Goal: Navigation & Orientation: Find specific page/section

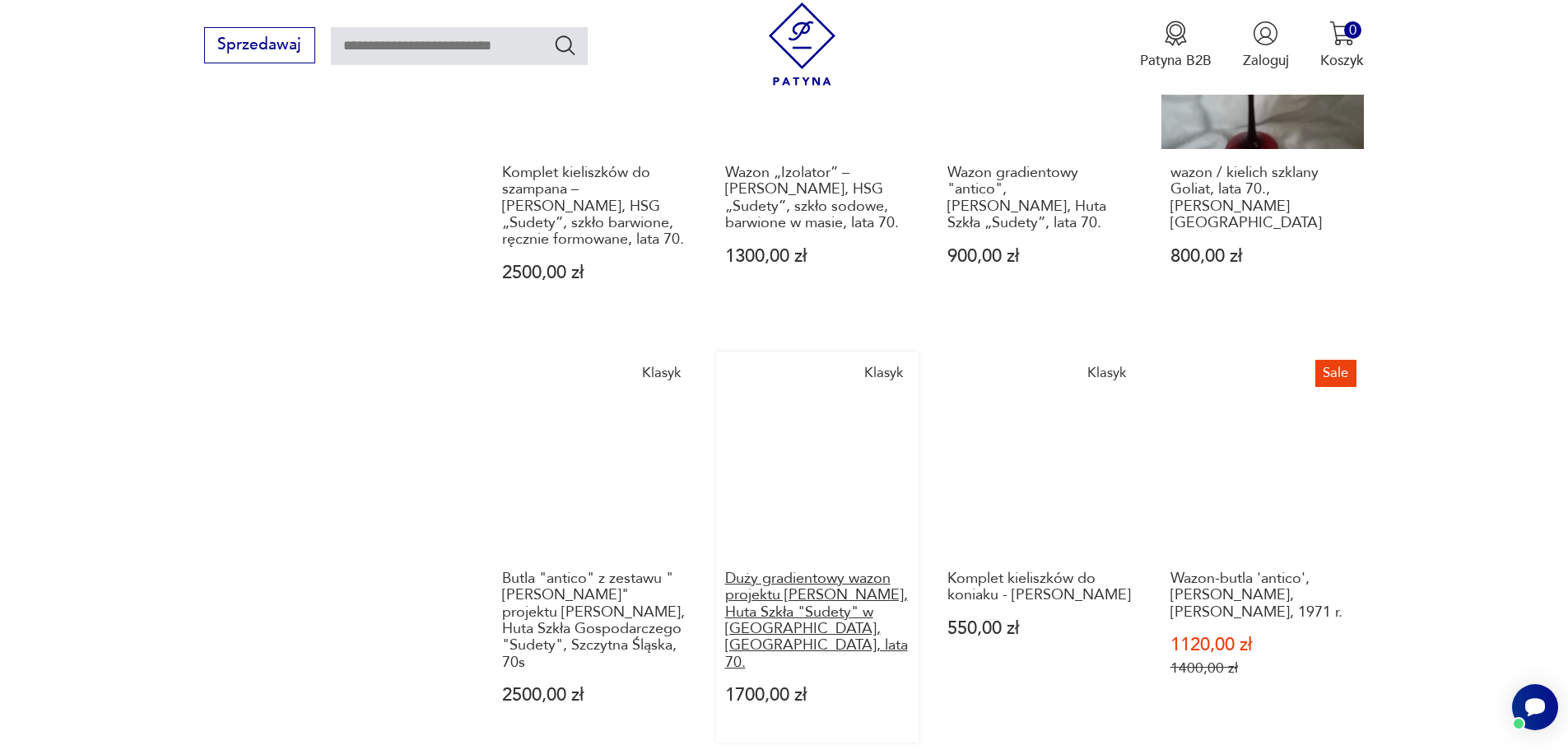
scroll to position [1497, 0]
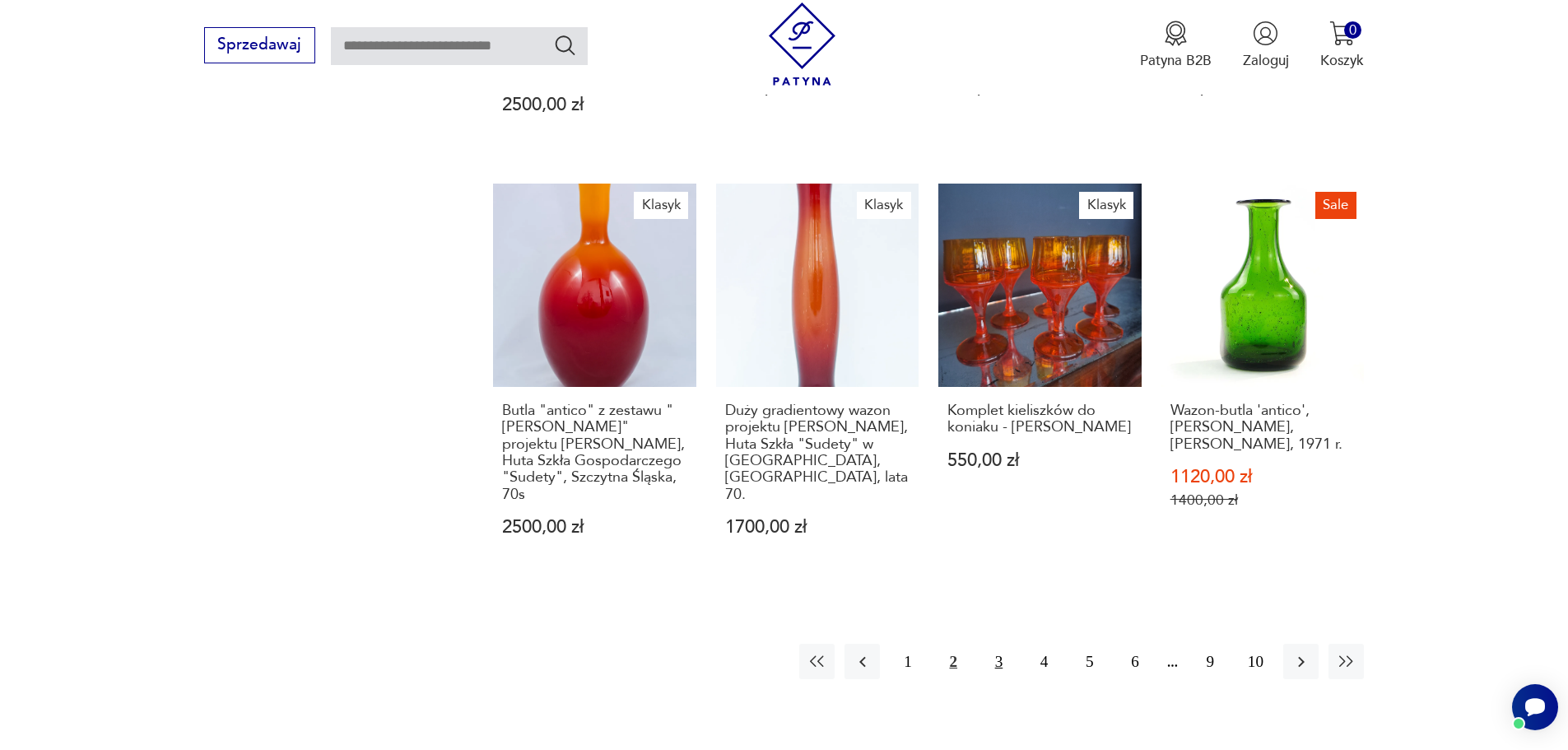
click at [997, 644] on button "3" at bounding box center [999, 662] width 36 height 36
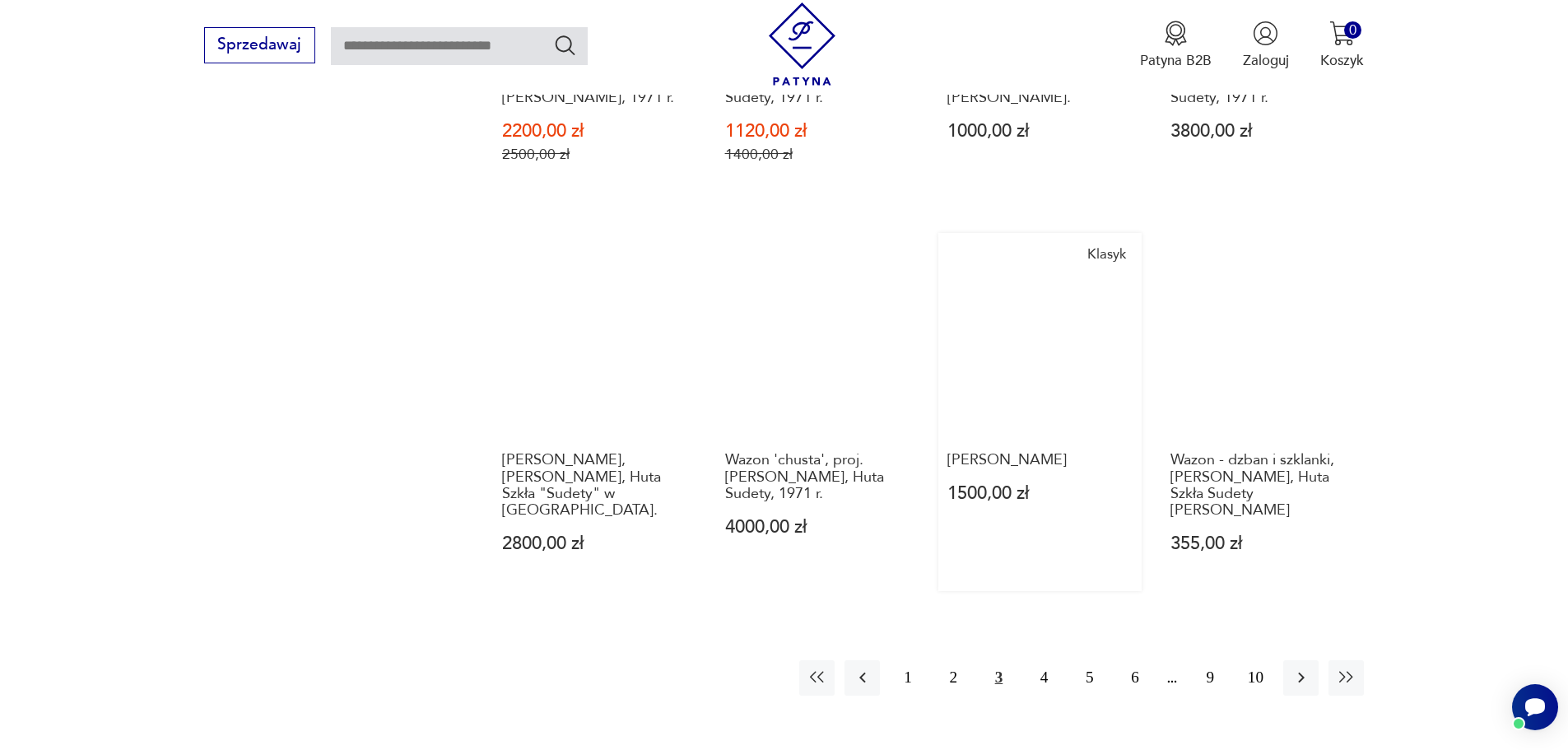
scroll to position [1415, 0]
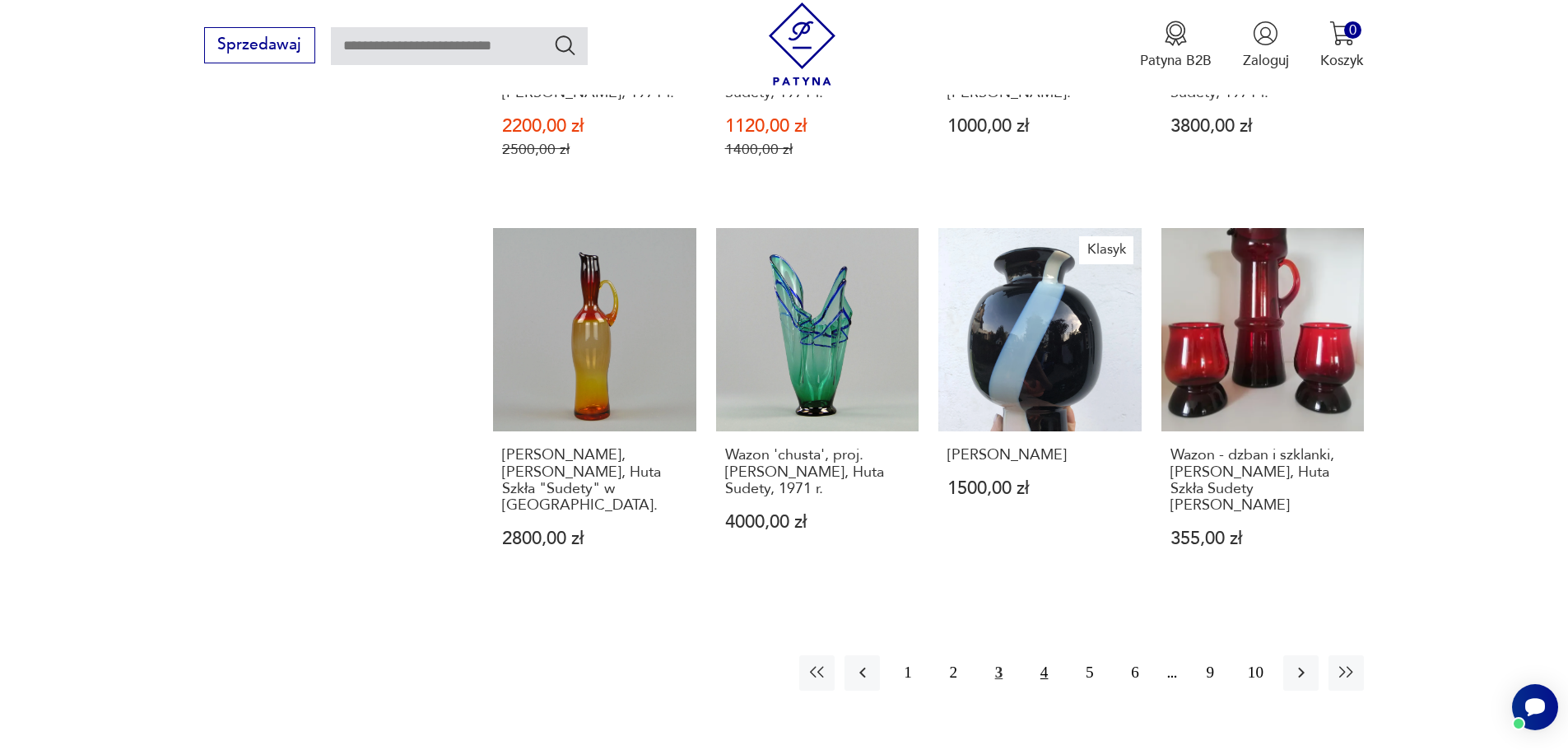
click at [1048, 655] on button "4" at bounding box center [1044, 673] width 36 height 36
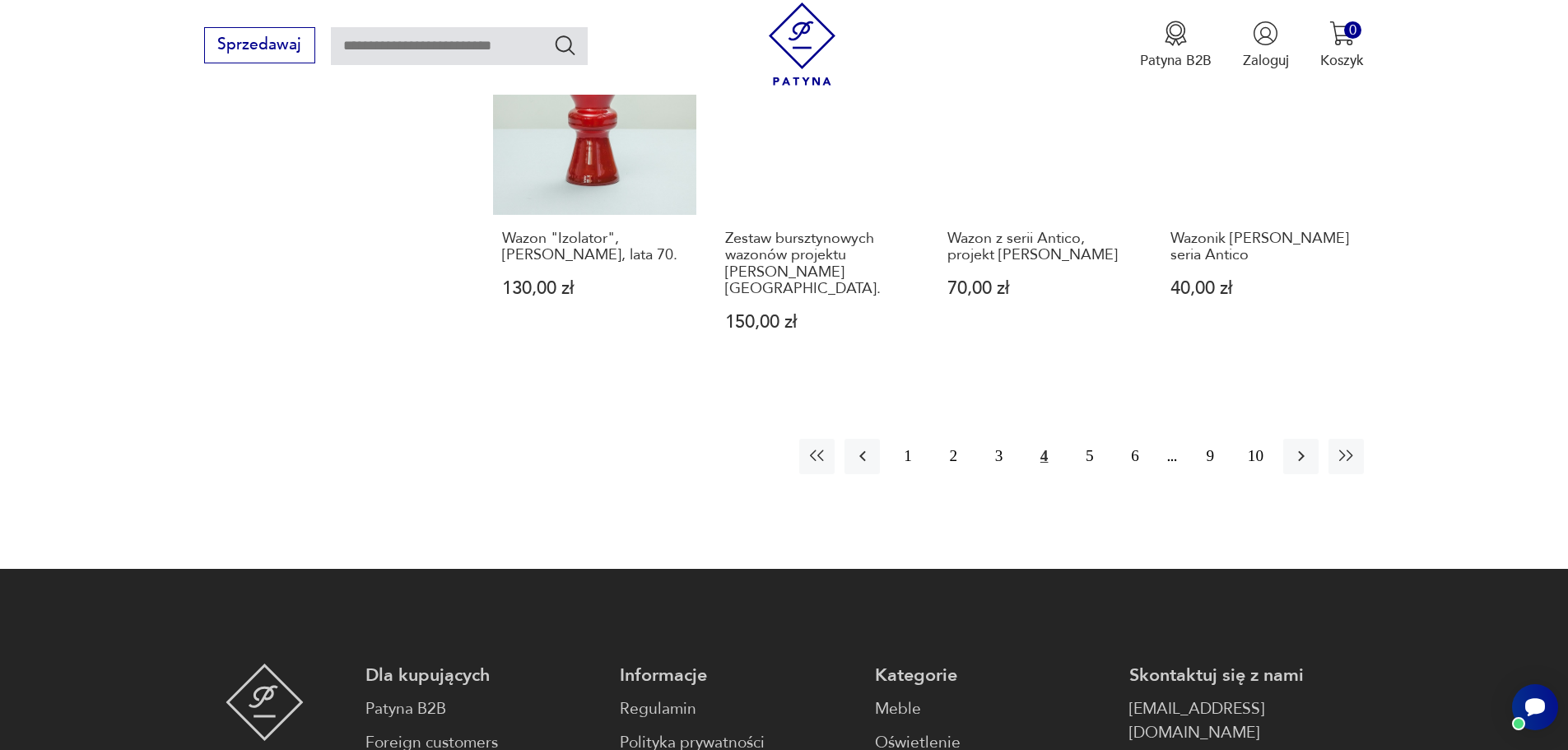
scroll to position [1579, 0]
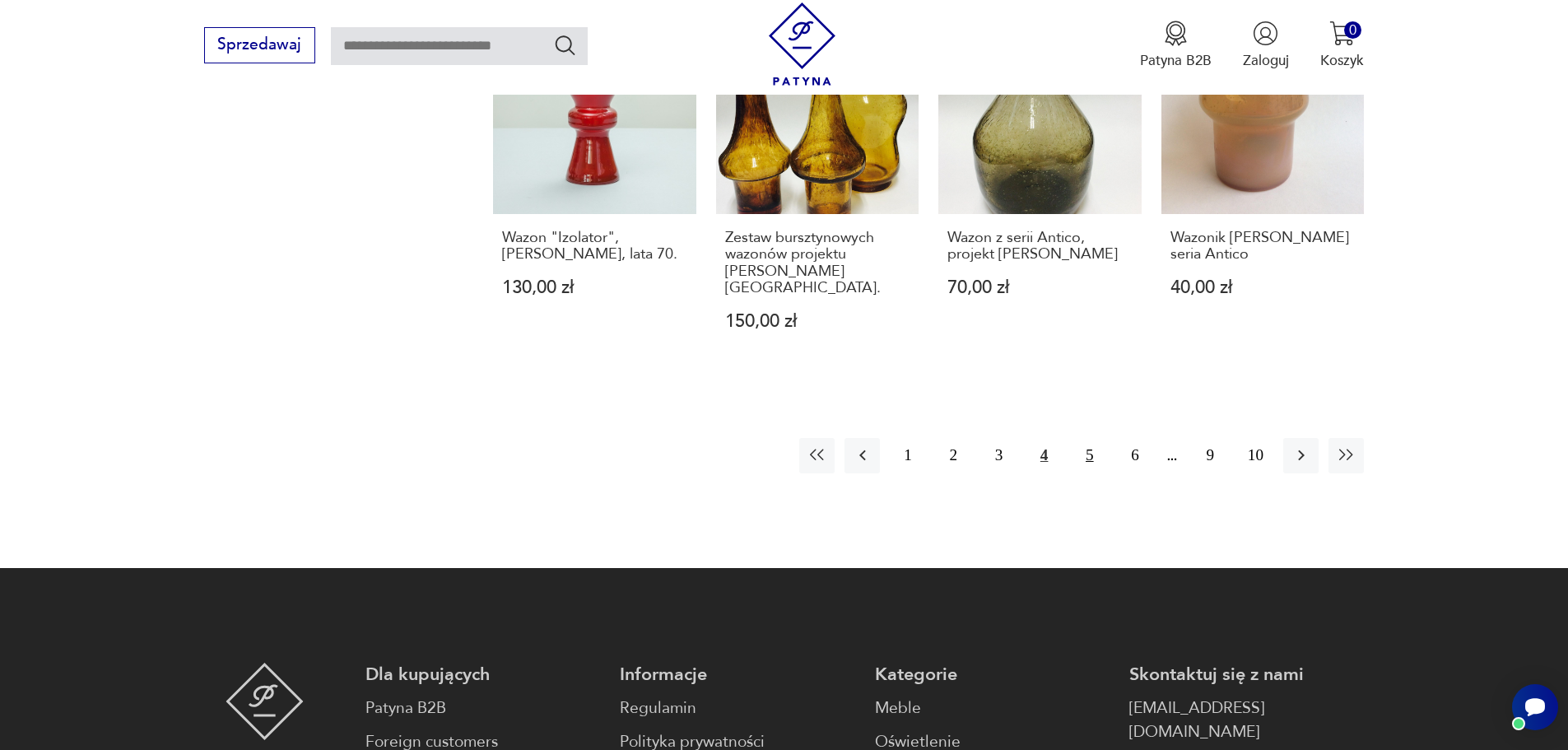
click at [1089, 438] on button "5" at bounding box center [1089, 456] width 36 height 36
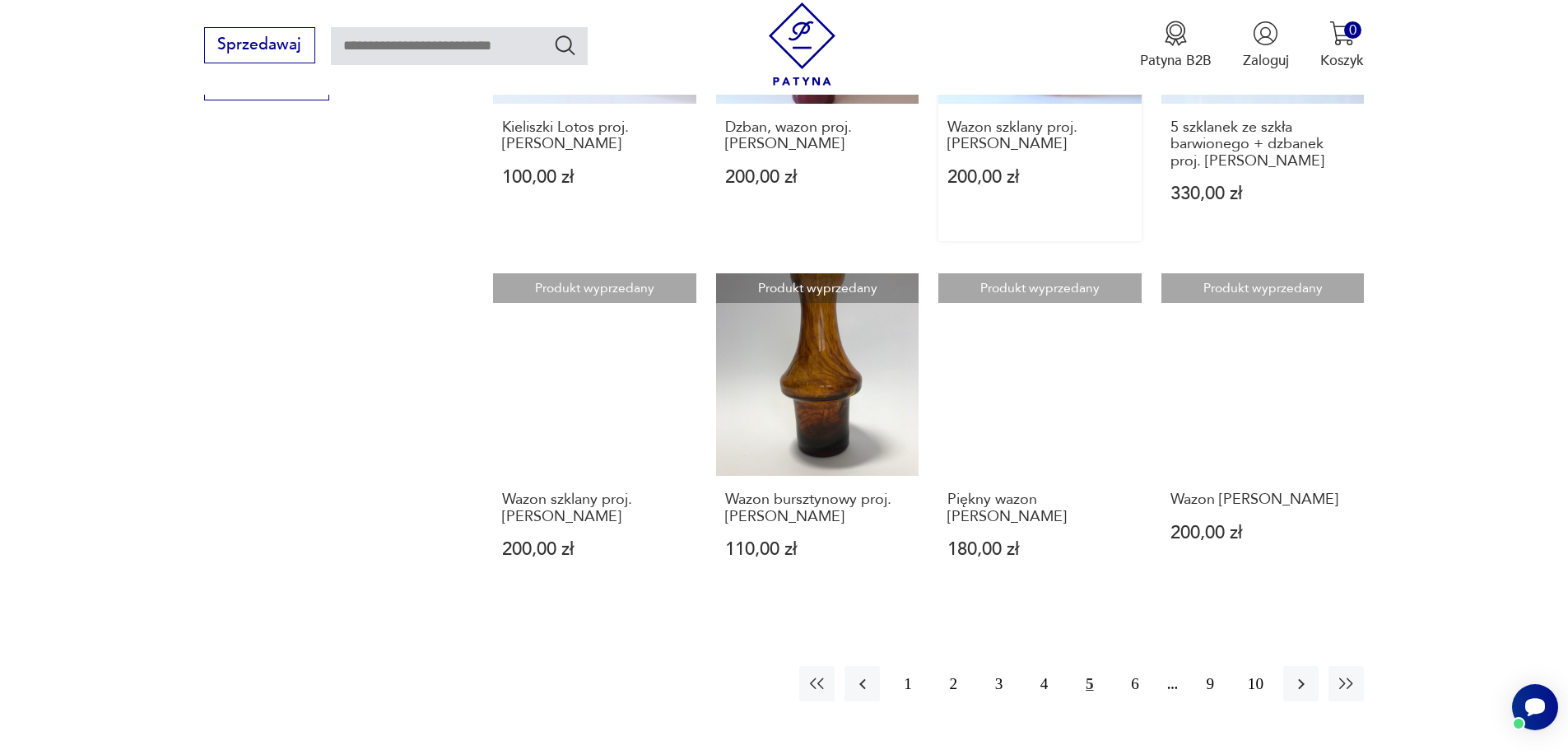
scroll to position [1332, 0]
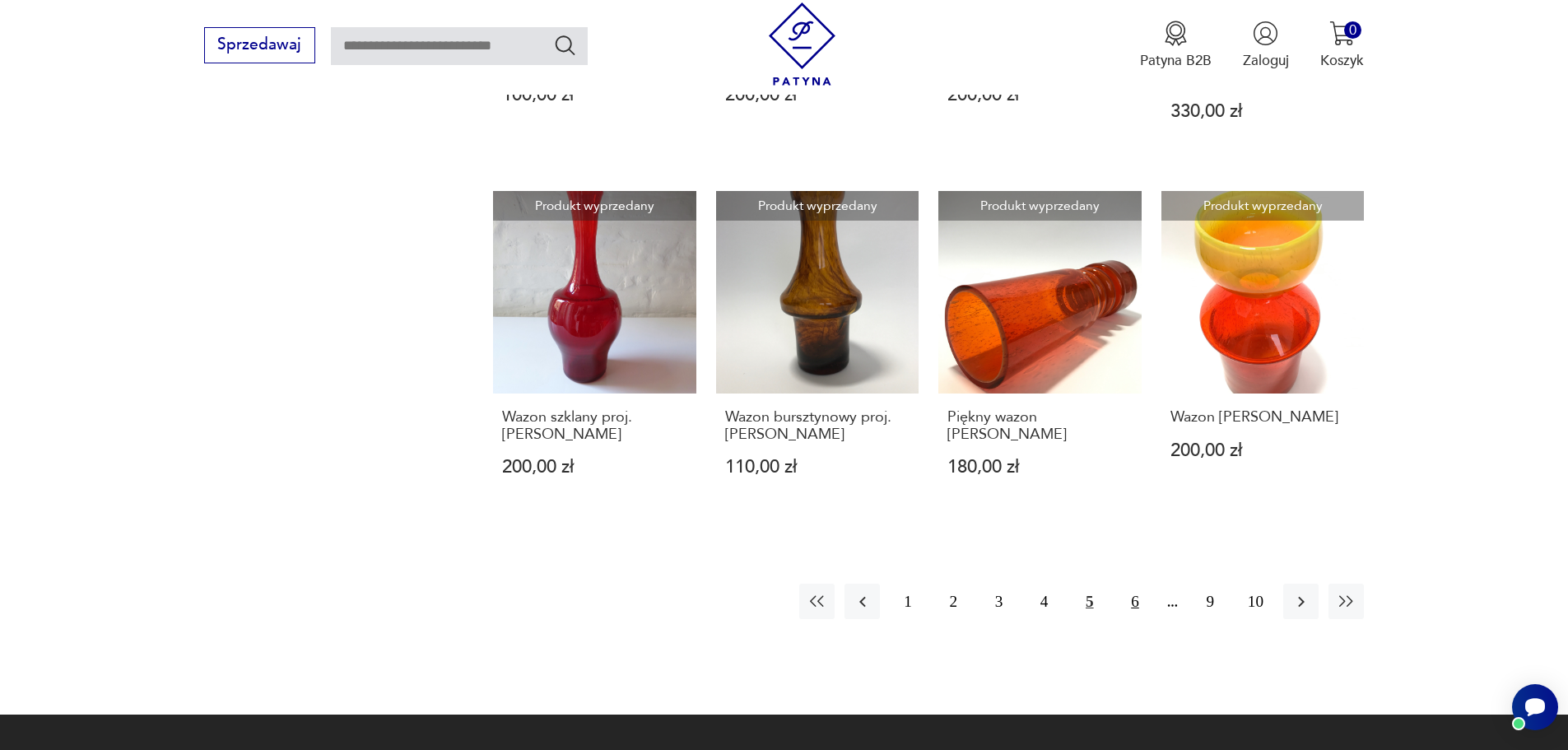
click at [1133, 583] on button "6" at bounding box center [1134, 601] width 36 height 36
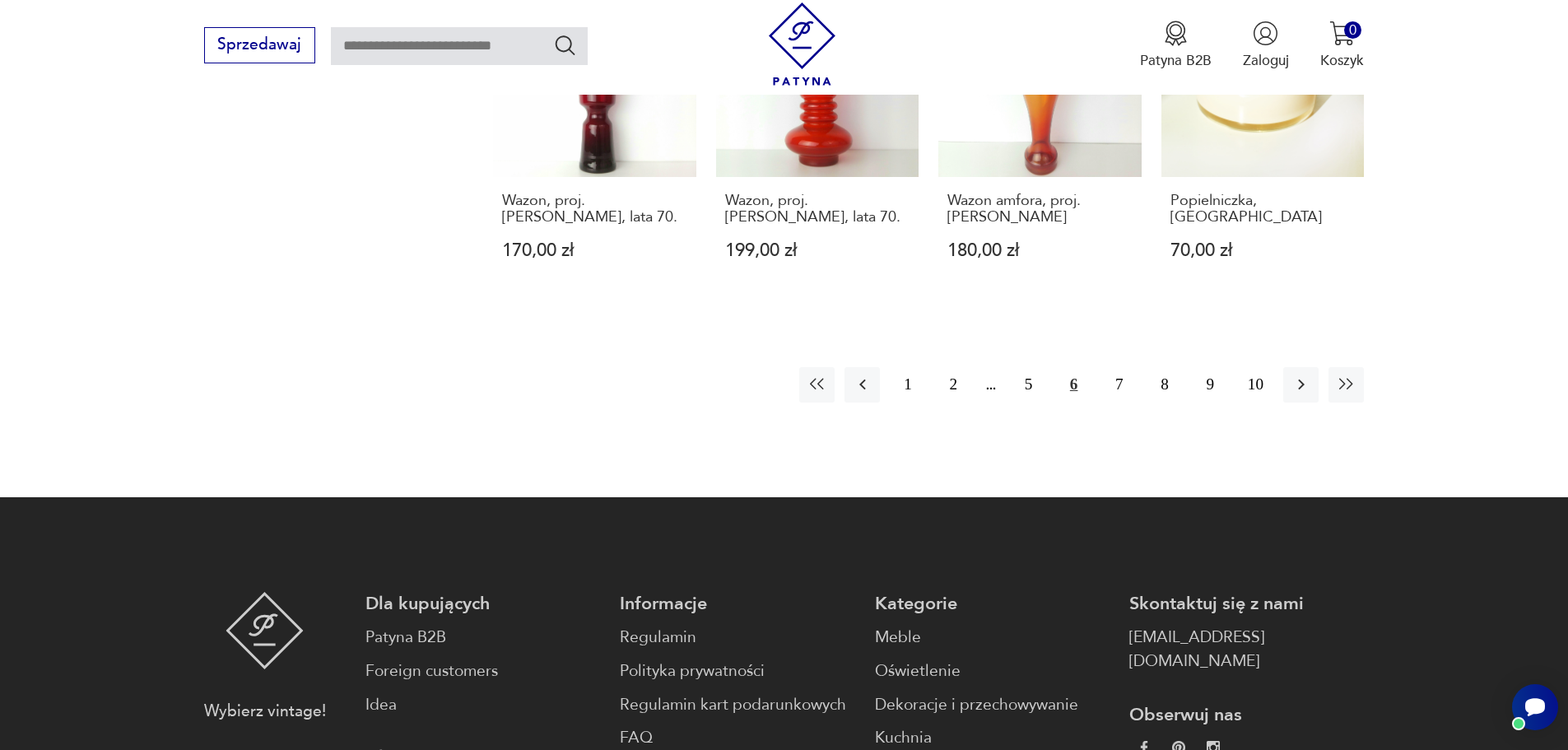
scroll to position [1579, 0]
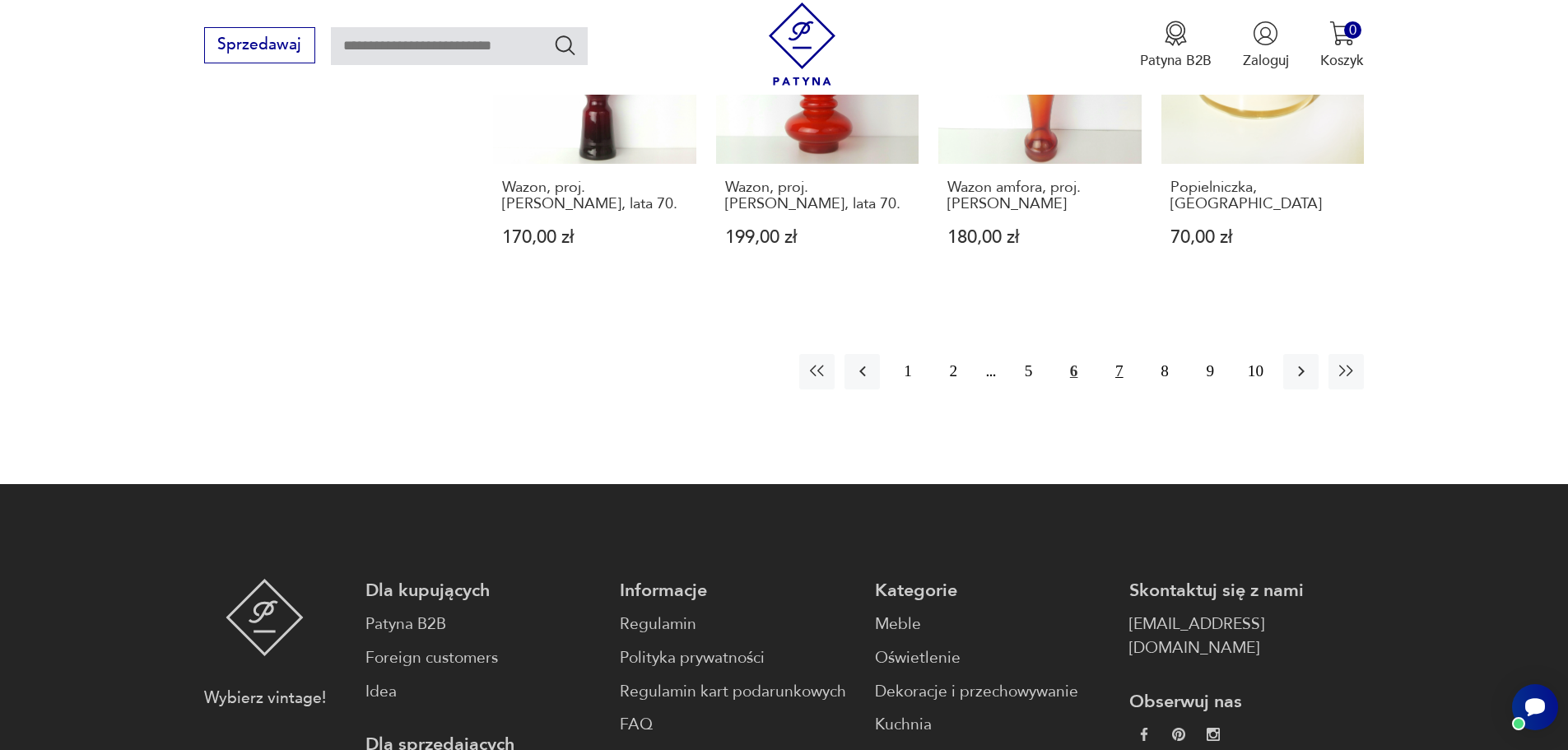
click at [1122, 354] on button "7" at bounding box center [1119, 372] width 36 height 36
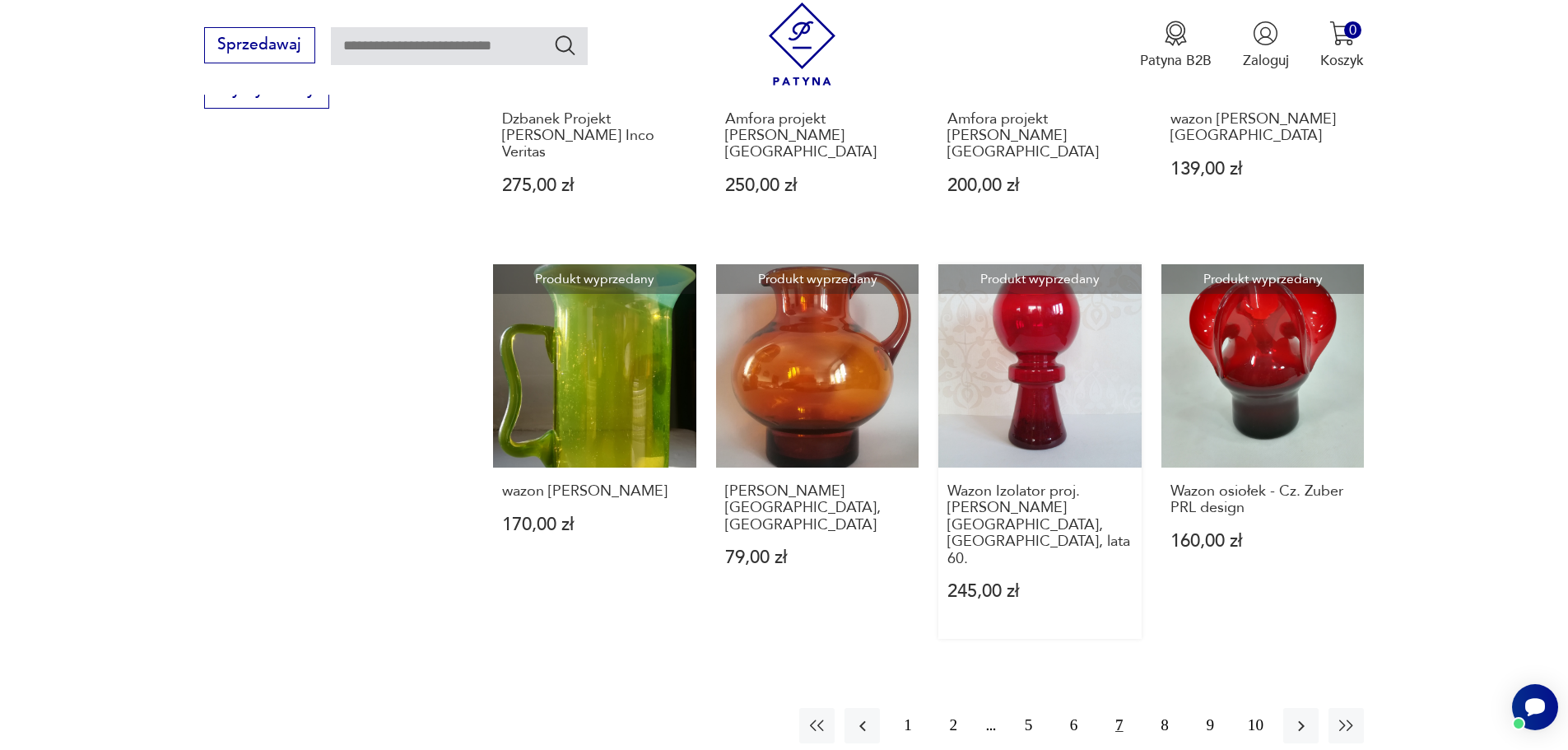
scroll to position [1250, 0]
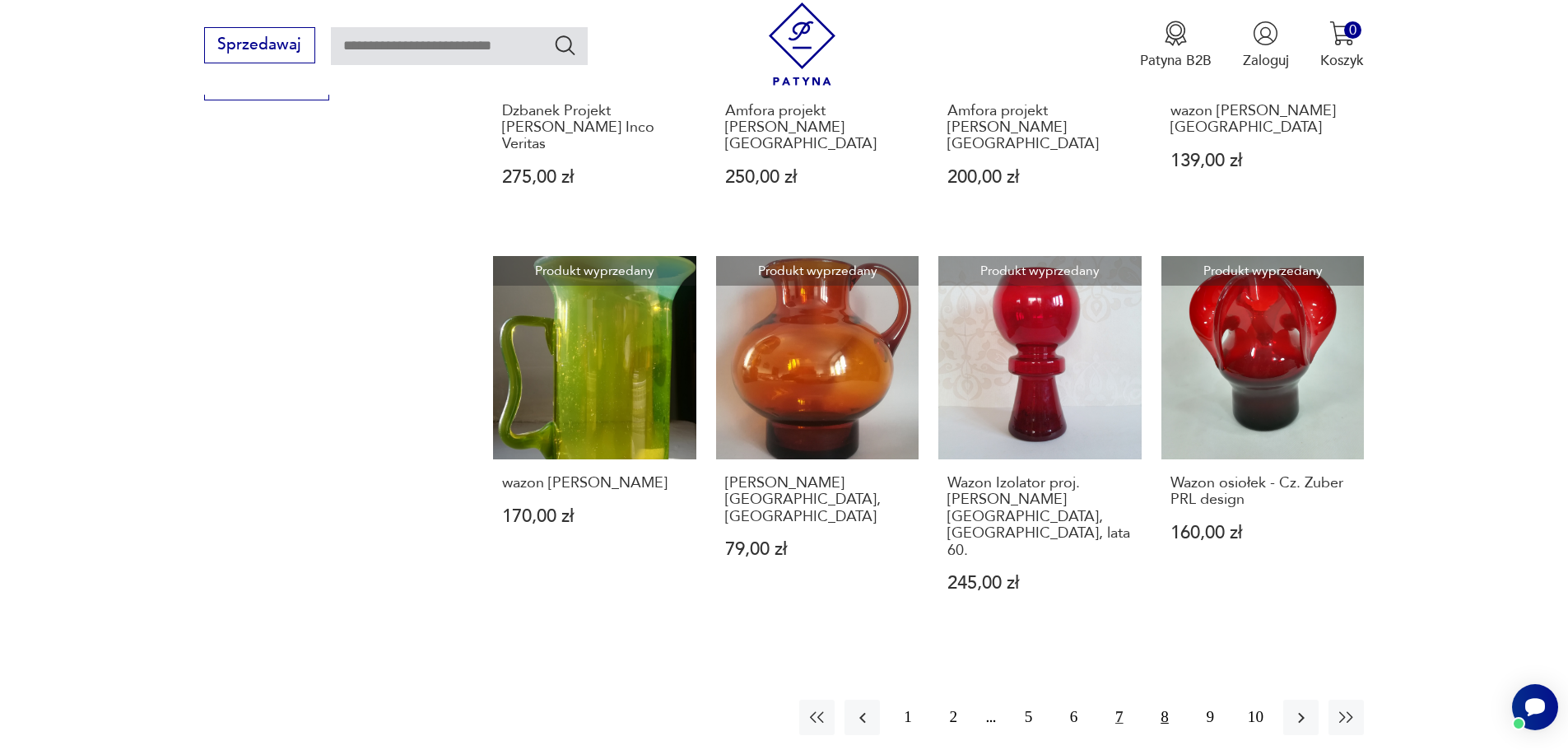
click at [1163, 700] on button "8" at bounding box center [1164, 718] width 36 height 36
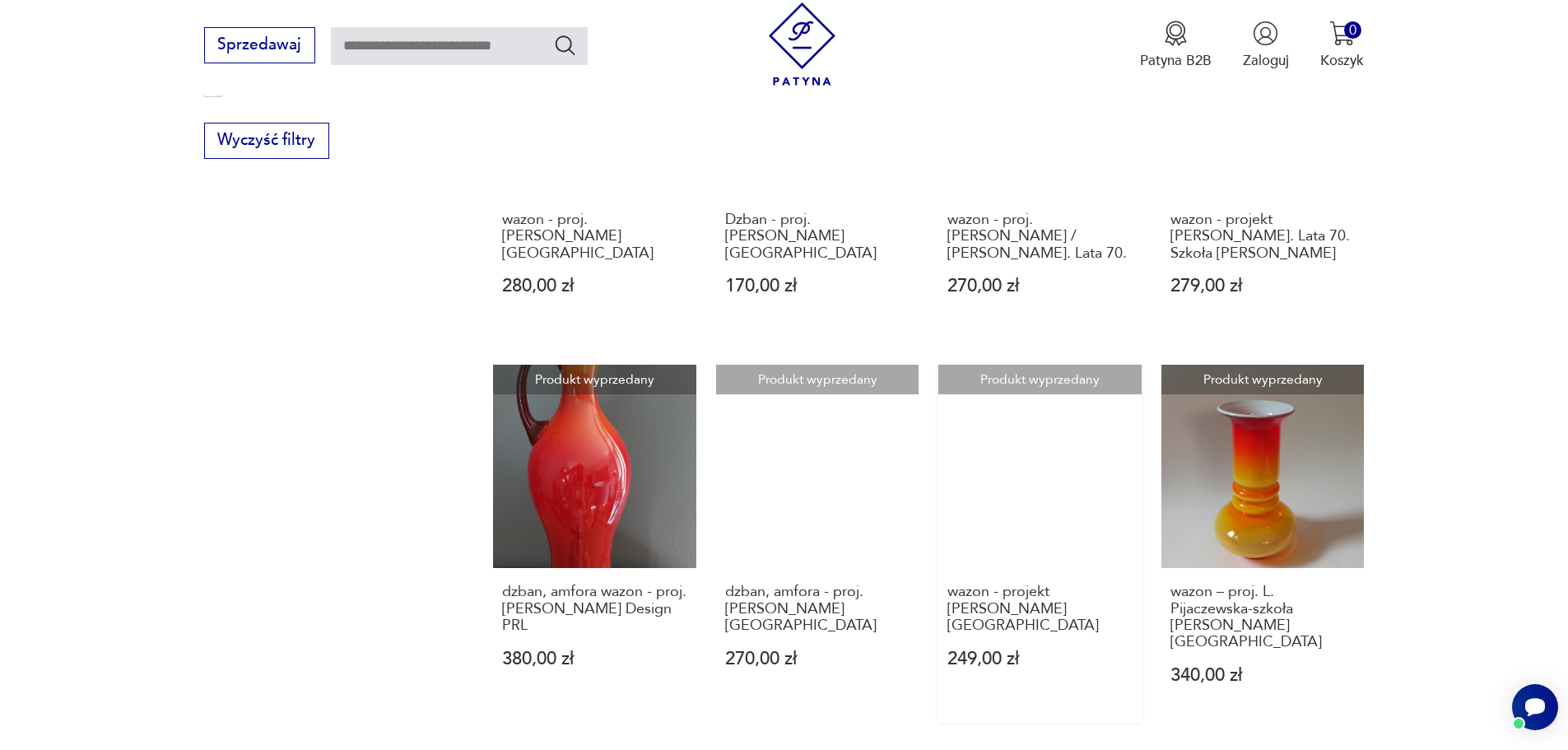
scroll to position [1415, 0]
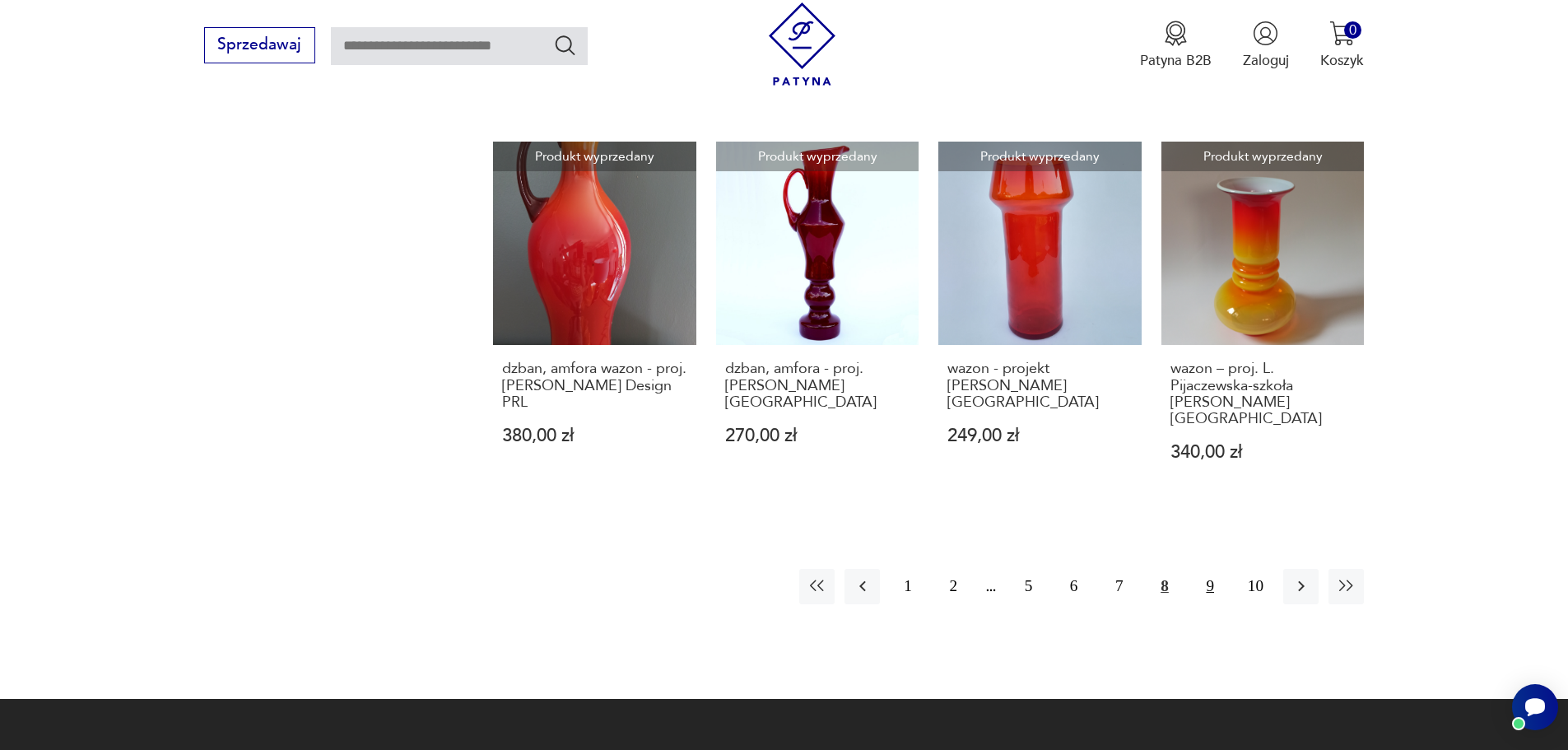
click at [1212, 569] on button "9" at bounding box center [1211, 587] width 36 height 36
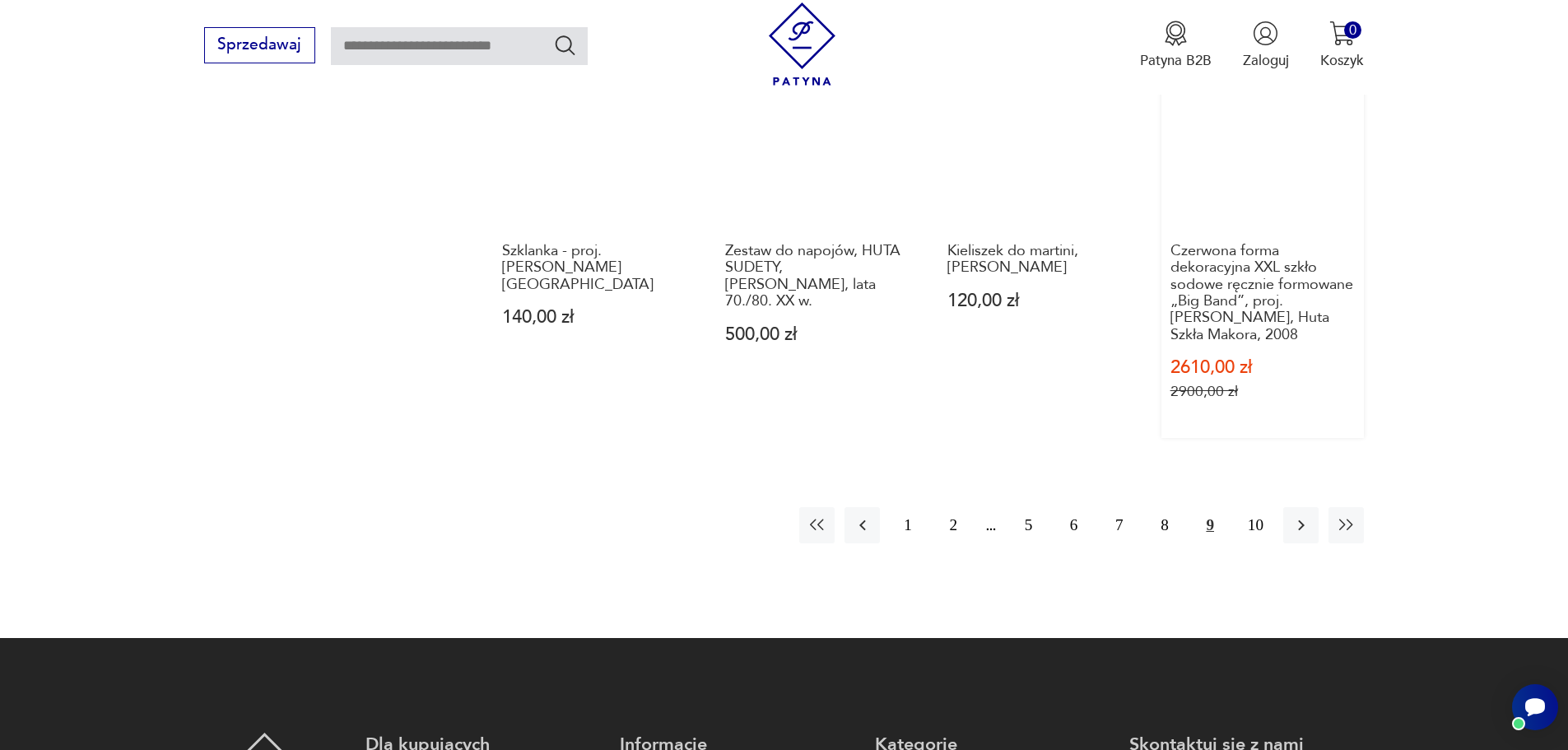
scroll to position [1579, 0]
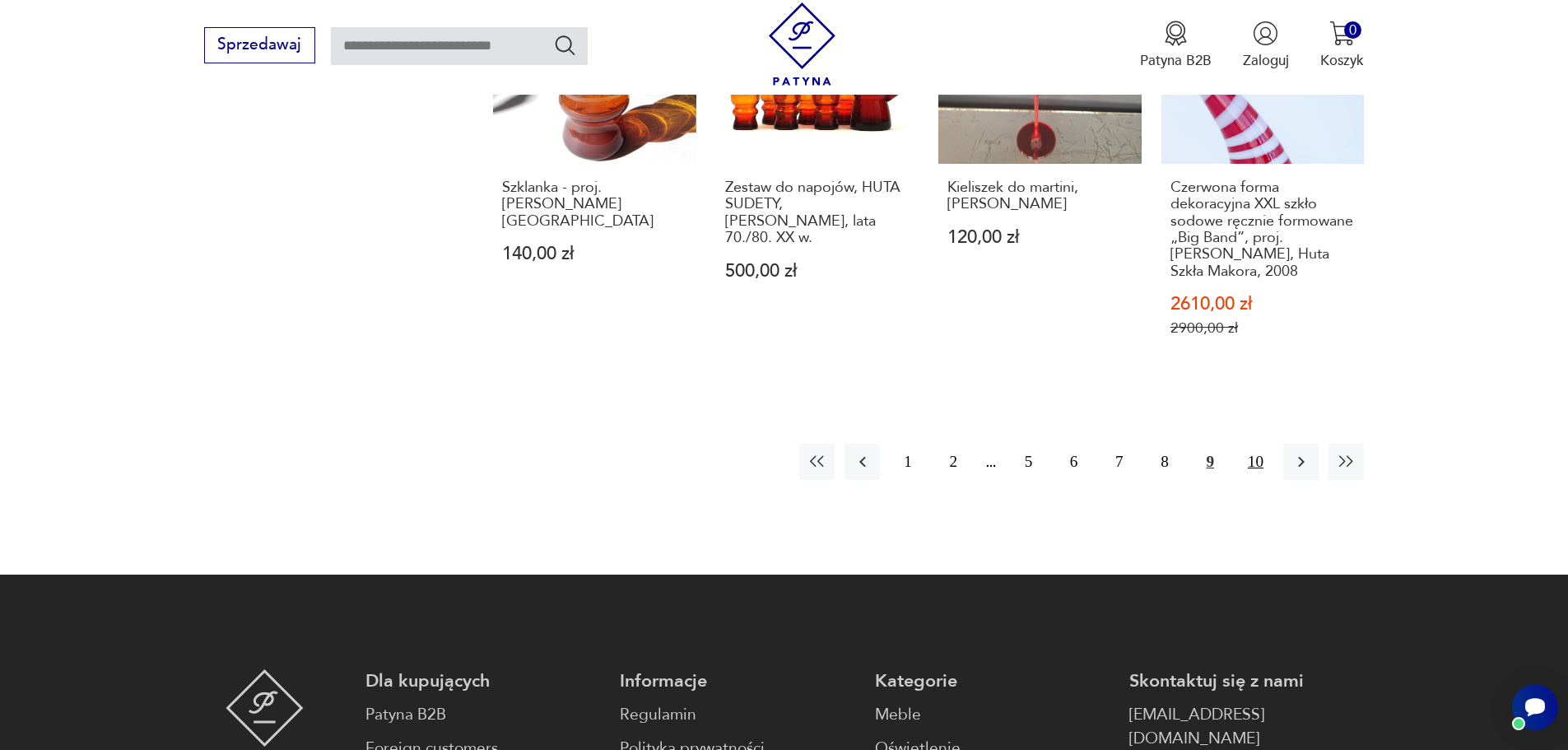
click at [1254, 444] on button "10" at bounding box center [1256, 462] width 36 height 36
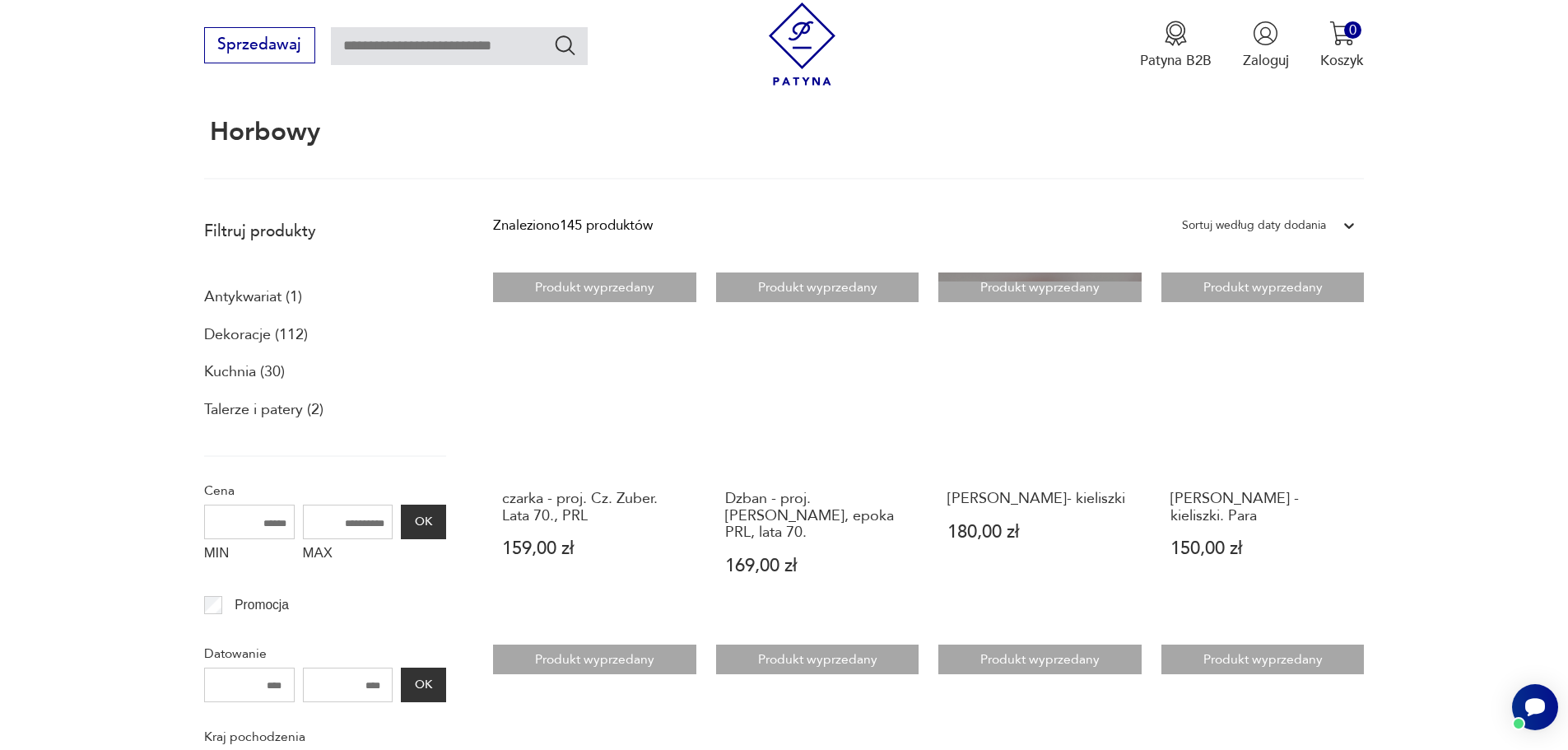
scroll to position [98, 0]
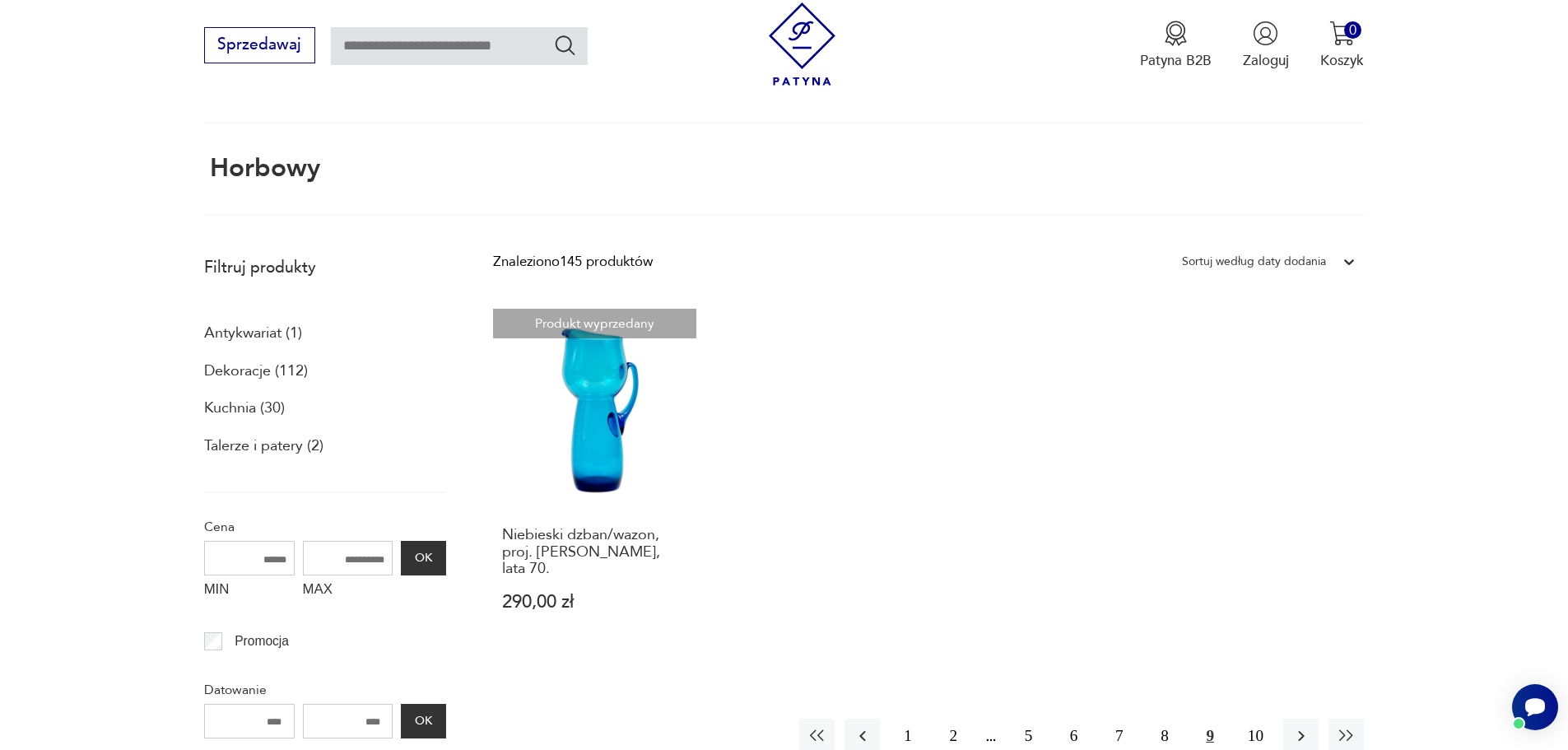
scroll to position [1272, 0]
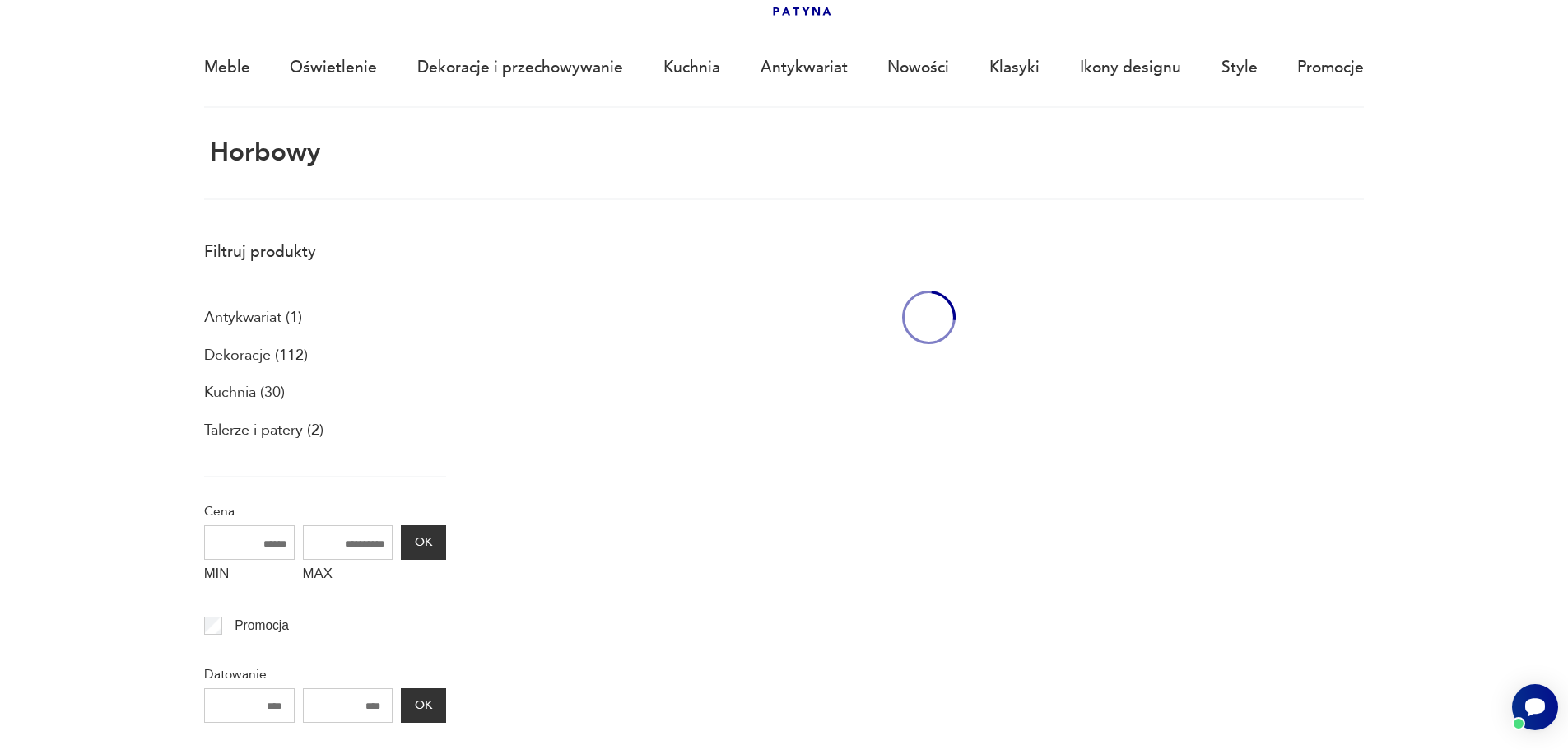
scroll to position [98, 0]
